Goal: Information Seeking & Learning: Find specific fact

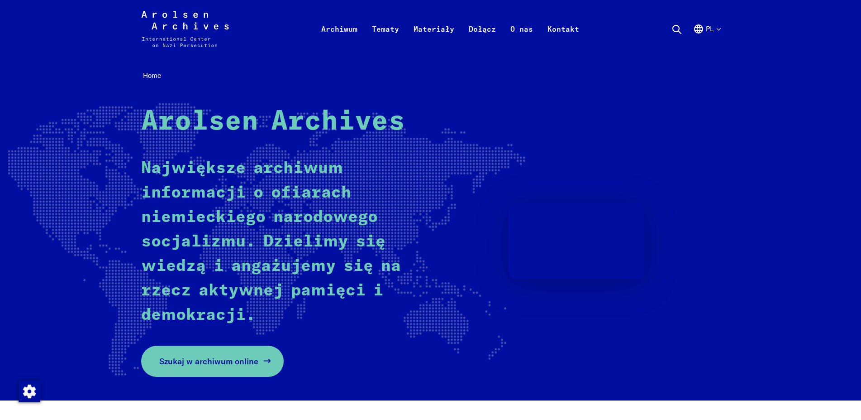
click at [219, 361] on span "Szukaj w archiwum online" at bounding box center [208, 361] width 99 height 12
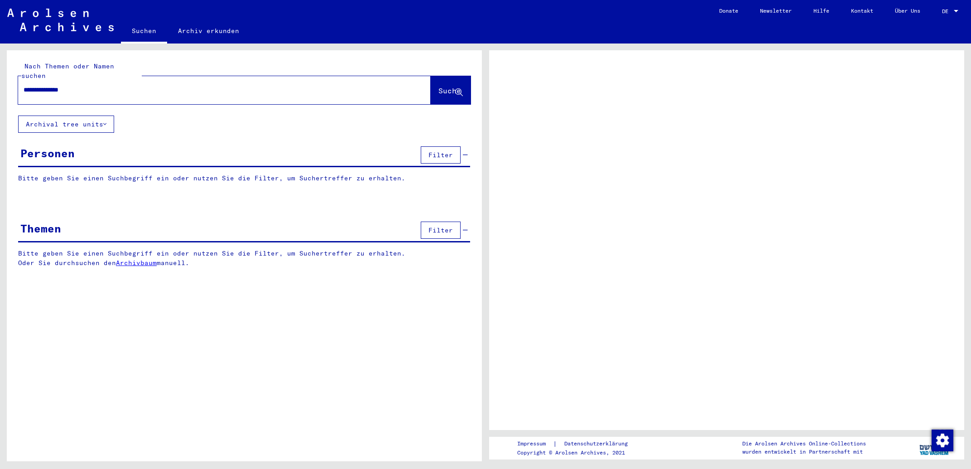
type input "**********"
click at [441, 76] on button "Suche" at bounding box center [450, 90] width 40 height 28
click at [438, 86] on span "Suche" at bounding box center [449, 90] width 23 height 9
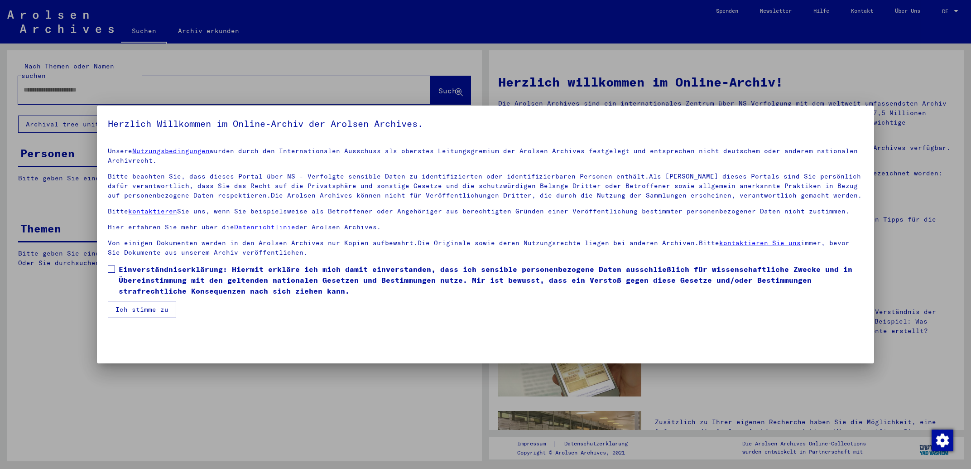
click at [116, 268] on label "Einverständniserklärung: Hiermit erkläre ich mich damit einverstanden, dass ich…" at bounding box center [485, 279] width 755 height 33
click at [132, 309] on button "Ich stimme zu" at bounding box center [142, 309] width 68 height 17
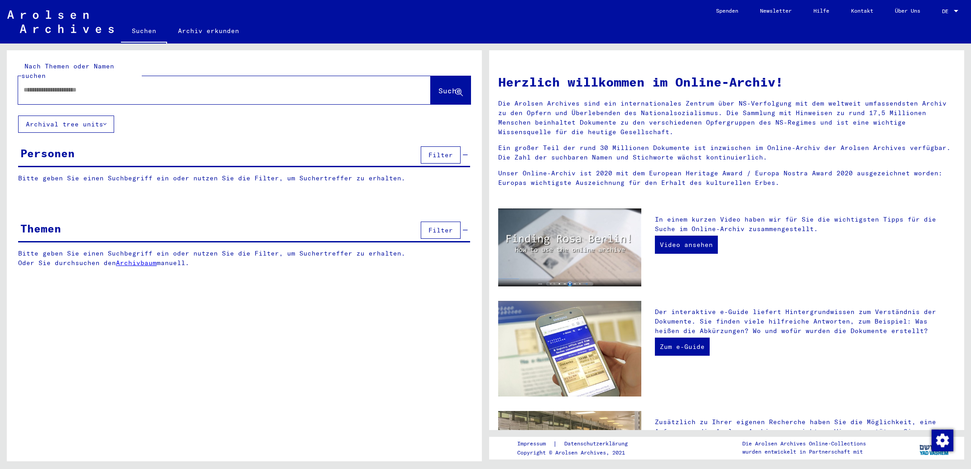
click at [110, 85] on input "text" at bounding box center [214, 90] width 380 height 10
type input "**********"
click at [438, 90] on button "Suche" at bounding box center [450, 90] width 40 height 28
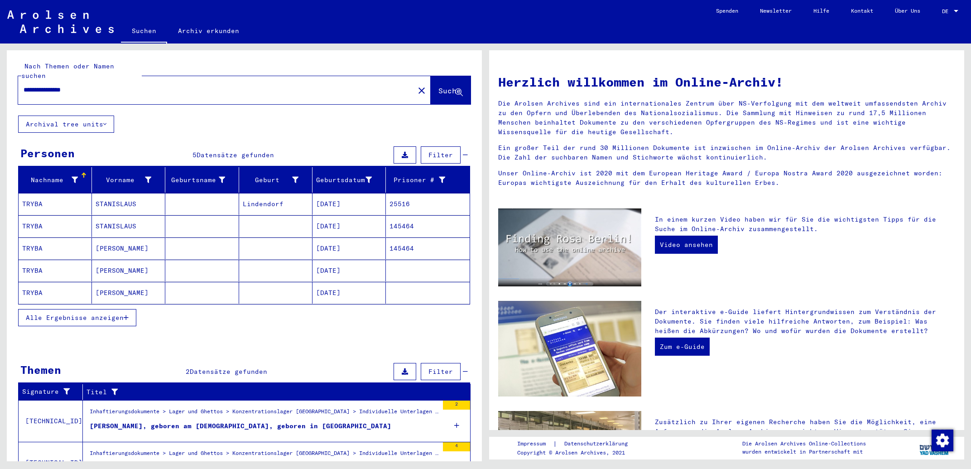
click at [329, 221] on mat-cell "[DATE]" at bounding box center [348, 226] width 73 height 22
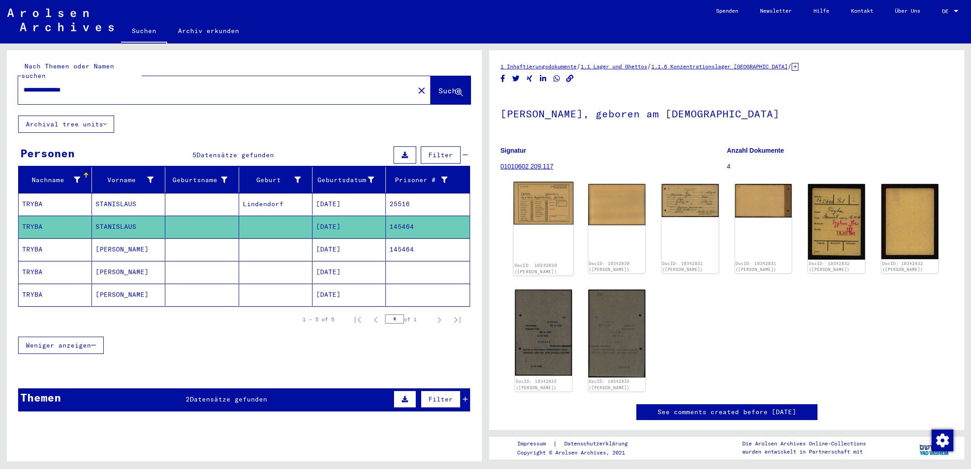
click at [530, 210] on img at bounding box center [543, 203] width 60 height 43
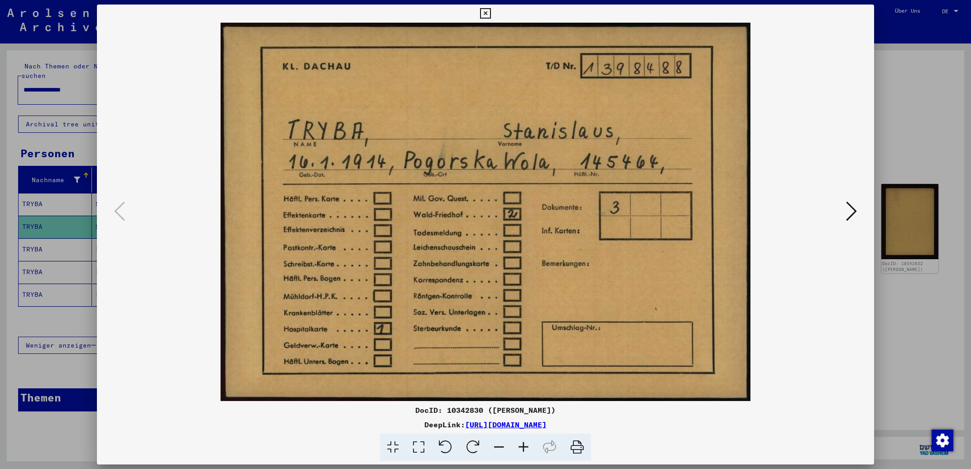
click at [855, 210] on icon at bounding box center [851, 211] width 11 height 22
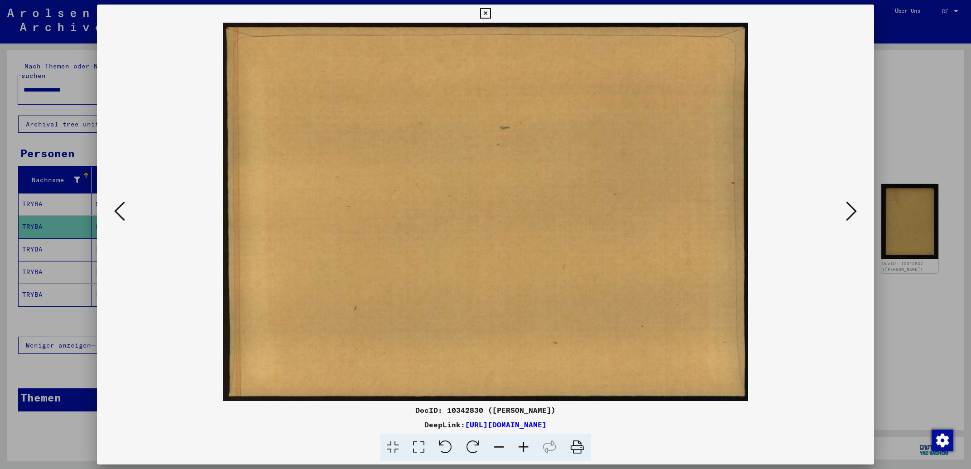
click at [854, 209] on icon at bounding box center [851, 211] width 11 height 22
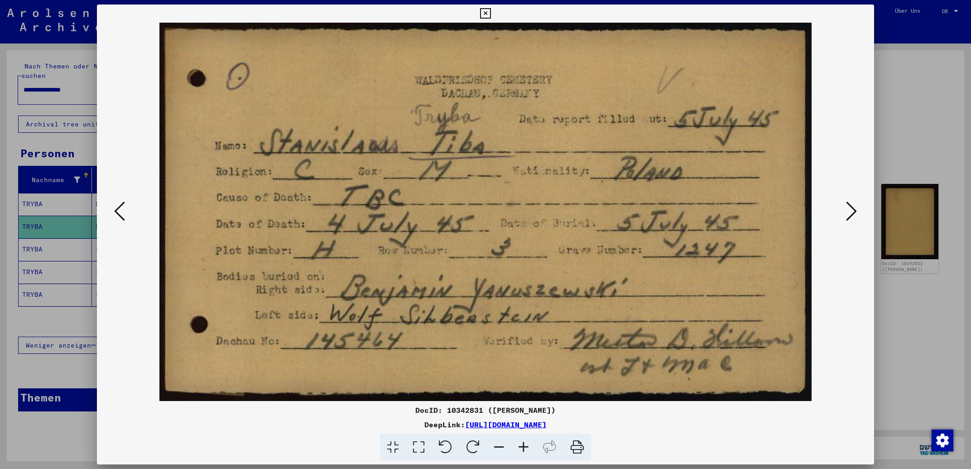
click at [854, 213] on icon at bounding box center [851, 211] width 11 height 22
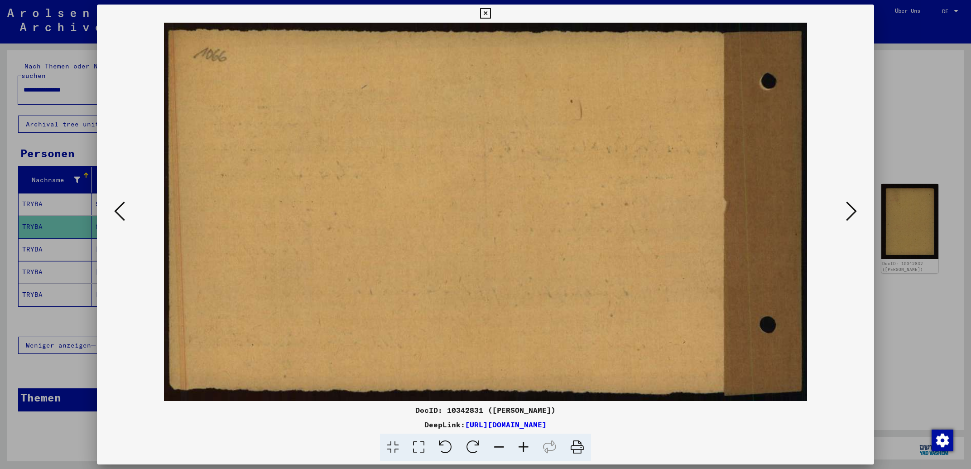
click at [854, 213] on icon at bounding box center [851, 211] width 11 height 22
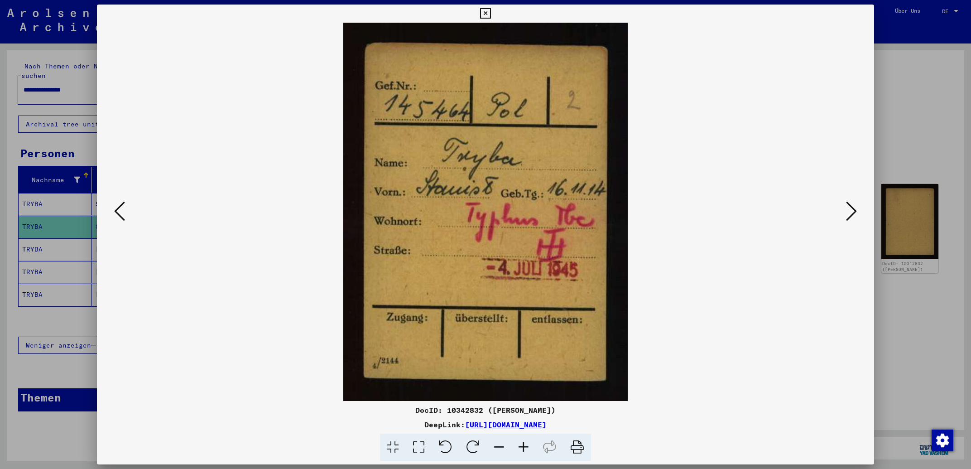
click at [853, 211] on icon at bounding box center [851, 211] width 11 height 22
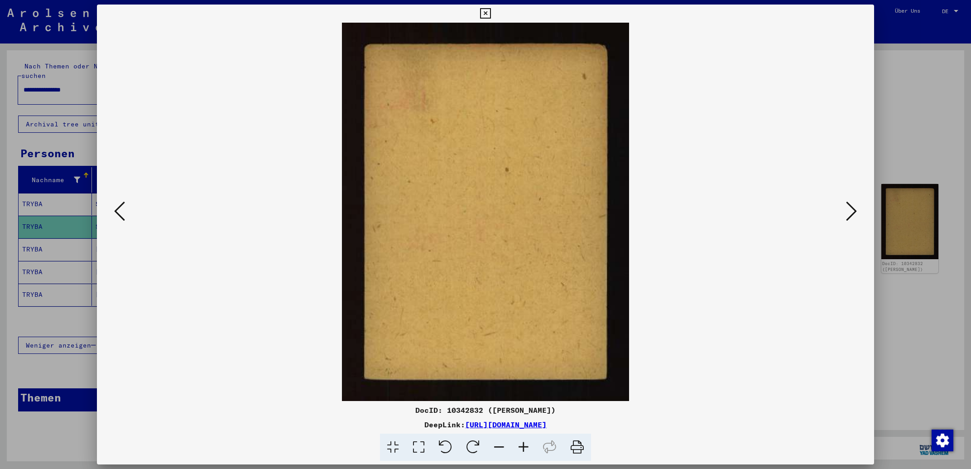
click at [853, 211] on icon at bounding box center [851, 211] width 11 height 22
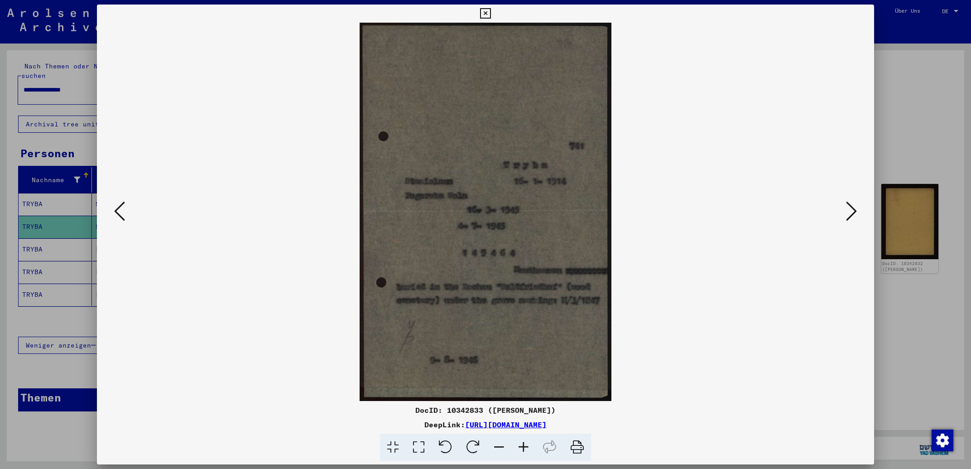
click at [846, 207] on button at bounding box center [851, 212] width 16 height 26
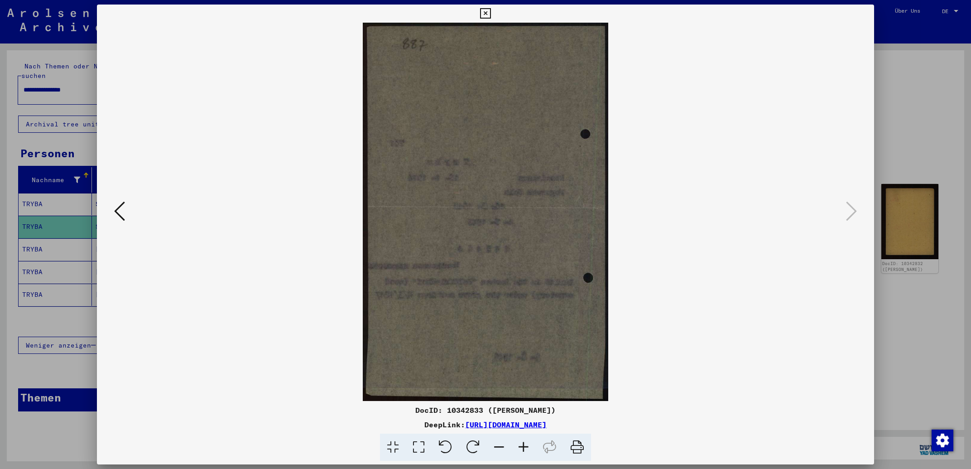
click at [490, 13] on icon at bounding box center [485, 13] width 10 height 11
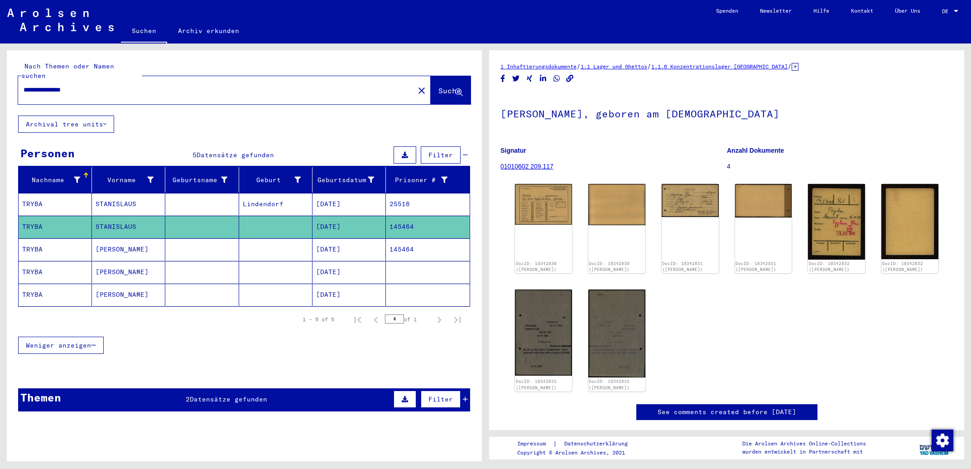
click at [412, 242] on mat-cell "145464" at bounding box center [428, 249] width 84 height 22
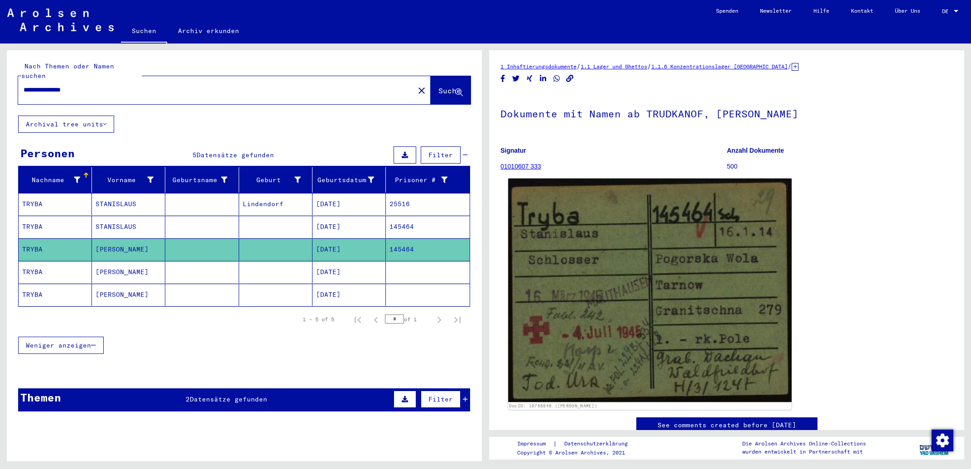
click at [597, 341] on img at bounding box center [649, 289] width 283 height 223
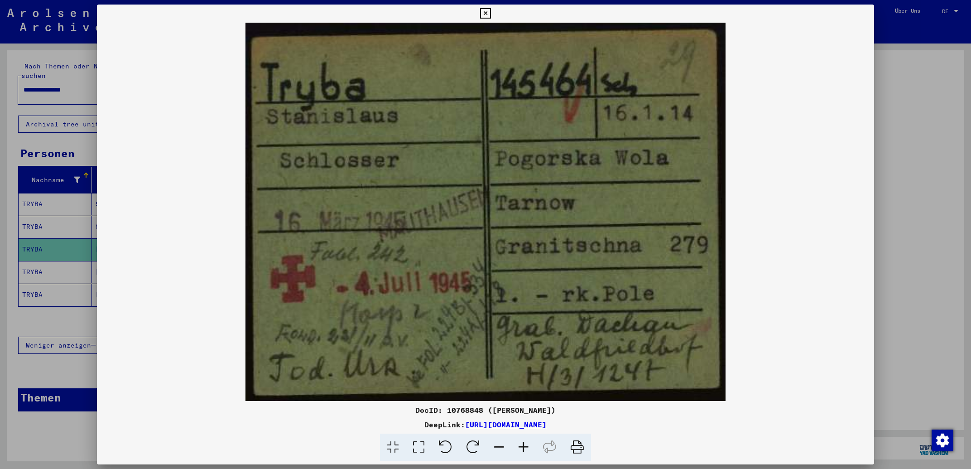
click at [498, 448] on icon at bounding box center [499, 447] width 24 height 28
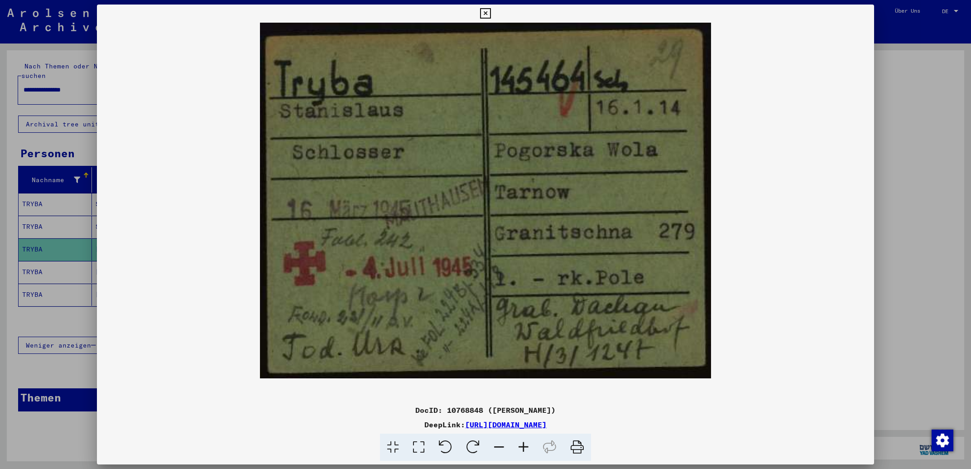
click at [498, 448] on icon at bounding box center [499, 447] width 24 height 28
click at [499, 448] on icon at bounding box center [499, 447] width 24 height 28
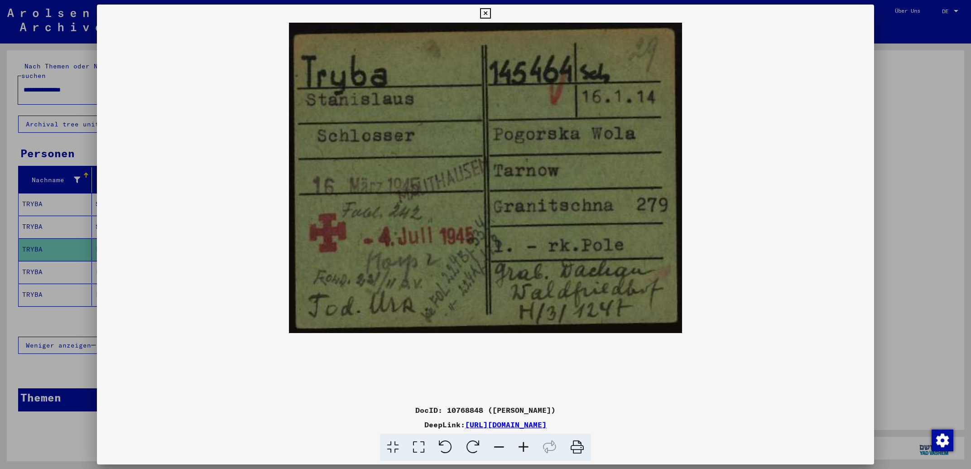
click at [490, 12] on icon at bounding box center [485, 13] width 10 height 11
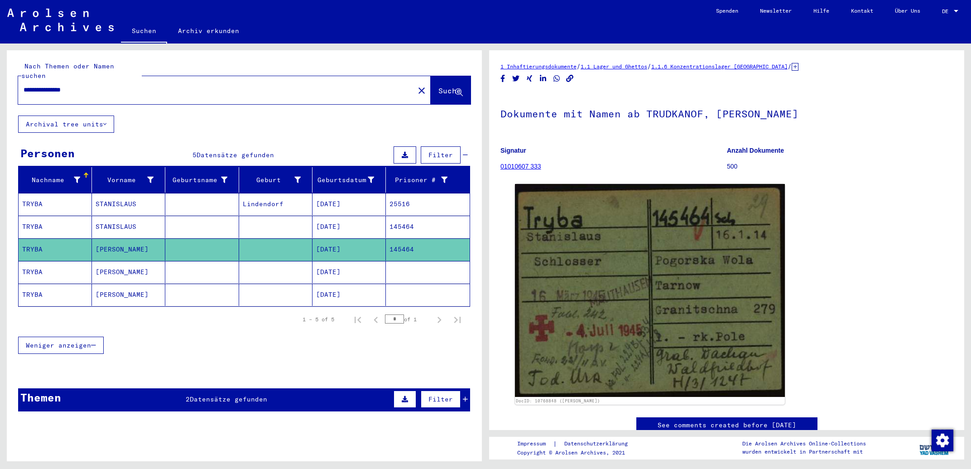
click at [855, 286] on div "DocID: 10768848 ([PERSON_NAME])" at bounding box center [726, 293] width 430 height 227
click at [398, 238] on mat-cell "145464" at bounding box center [428, 249] width 84 height 22
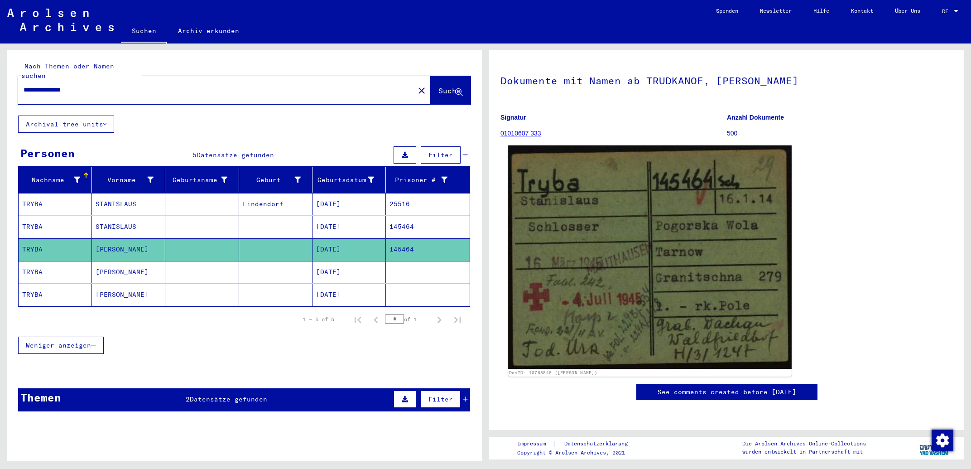
scroll to position [52, 0]
click at [684, 242] on img at bounding box center [649, 256] width 283 height 223
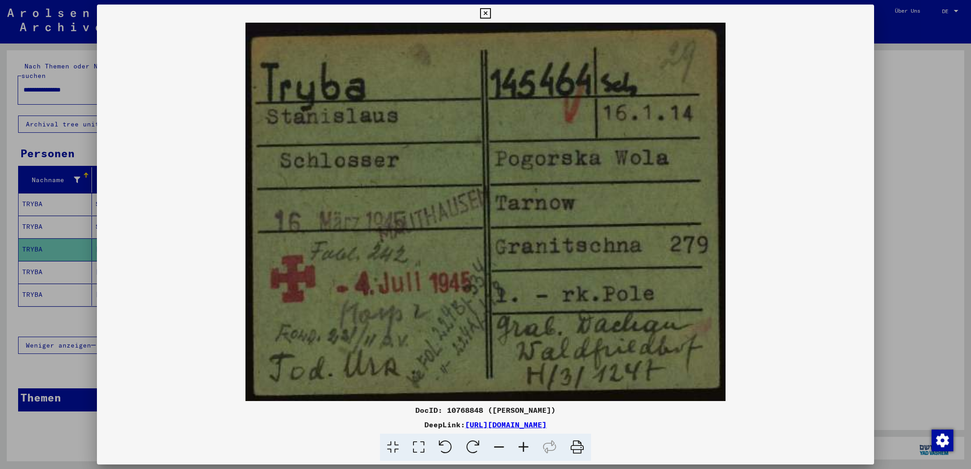
click at [490, 14] on icon at bounding box center [485, 13] width 10 height 11
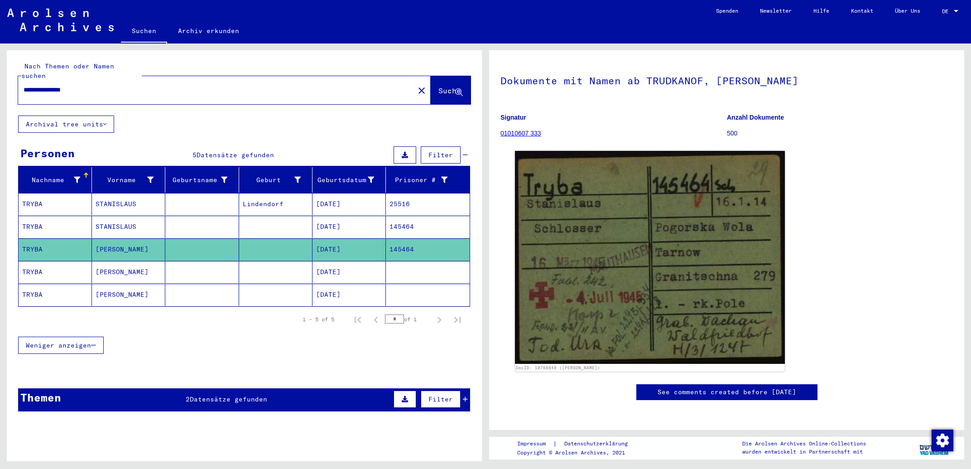
click at [431, 215] on mat-cell "145464" at bounding box center [428, 226] width 84 height 22
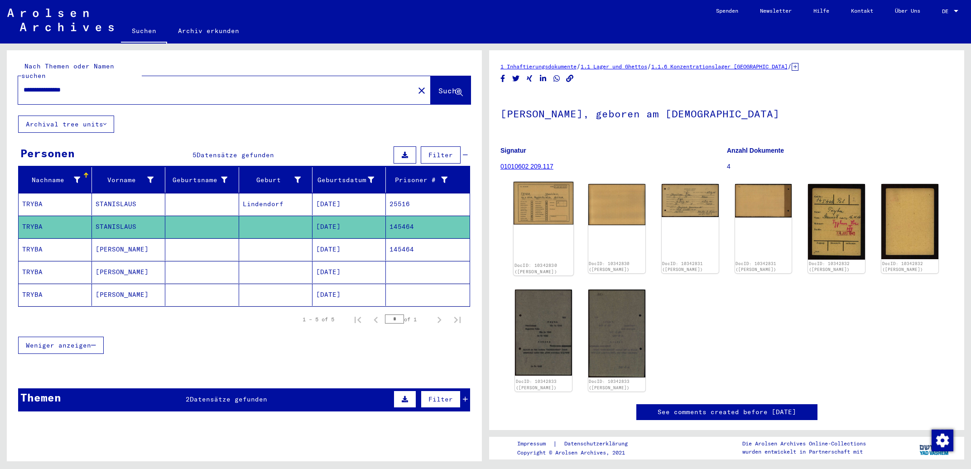
click at [546, 203] on img at bounding box center [543, 203] width 60 height 43
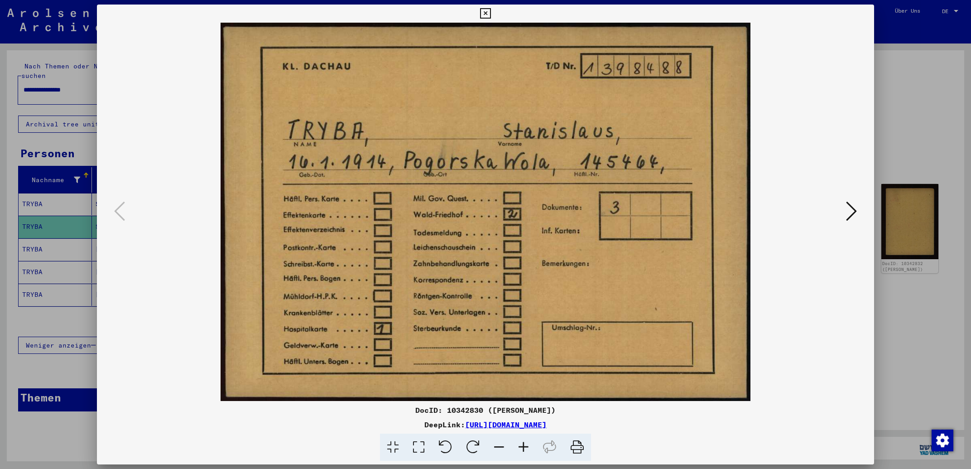
click at [856, 213] on icon at bounding box center [851, 211] width 11 height 22
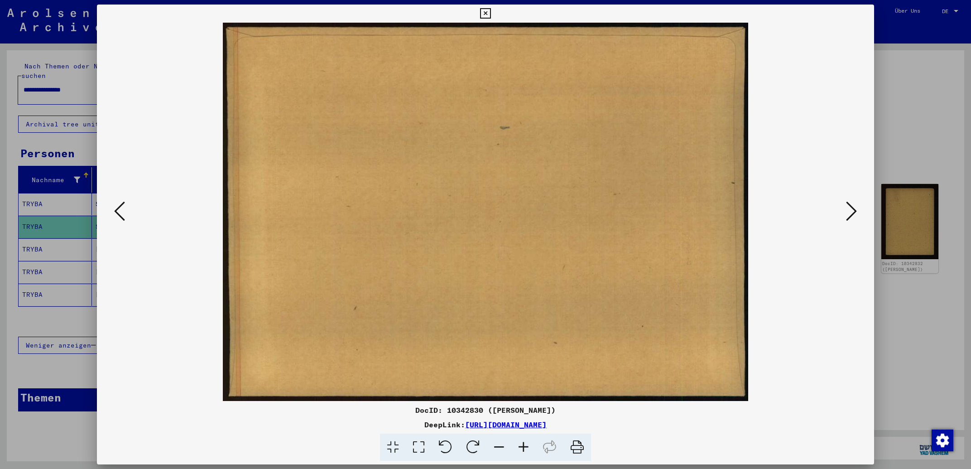
click at [854, 213] on icon at bounding box center [851, 211] width 11 height 22
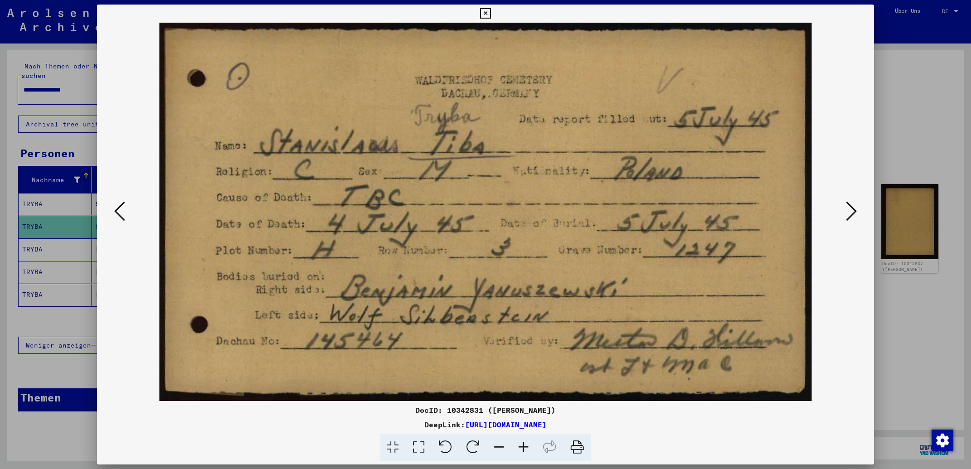
click at [850, 217] on icon at bounding box center [851, 211] width 11 height 22
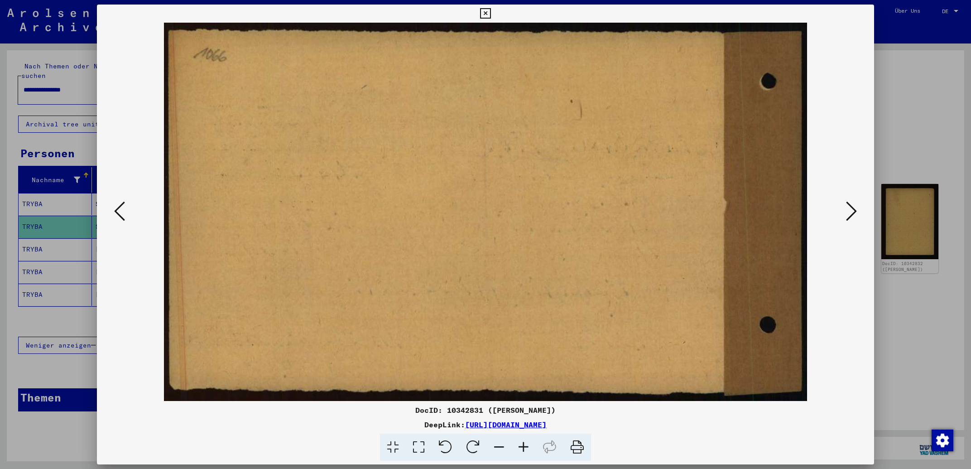
click at [850, 217] on icon at bounding box center [851, 211] width 11 height 22
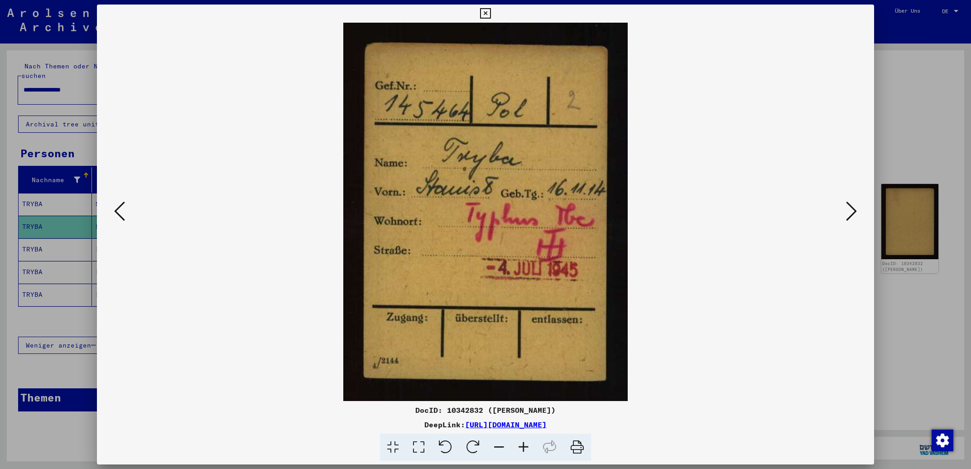
click at [850, 217] on icon at bounding box center [851, 211] width 11 height 22
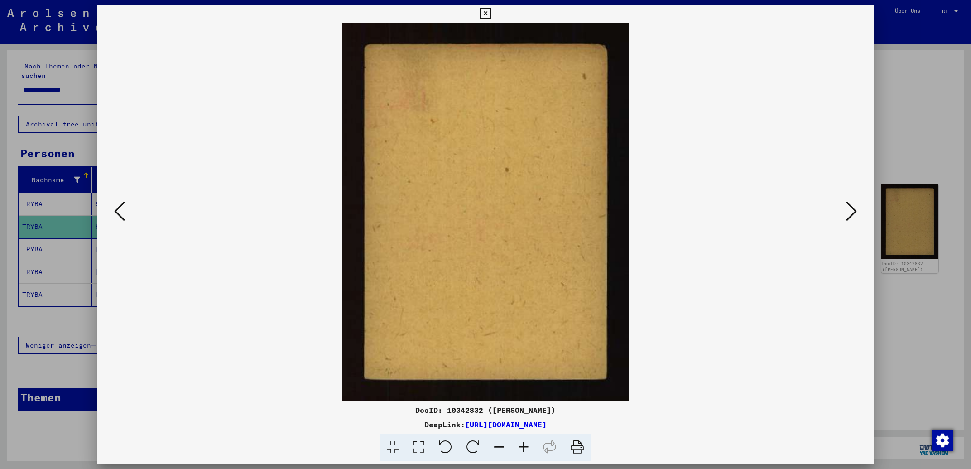
click at [490, 13] on icon at bounding box center [485, 13] width 10 height 11
